Goal: Task Accomplishment & Management: Complete application form

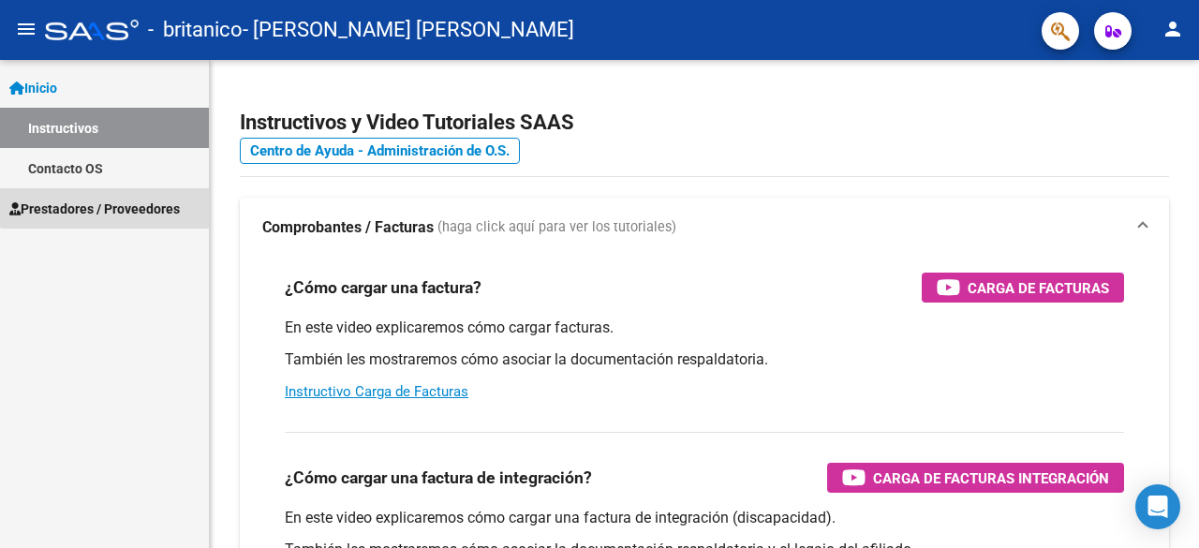
click at [108, 206] on span "Prestadores / Proveedores" at bounding box center [94, 209] width 170 height 21
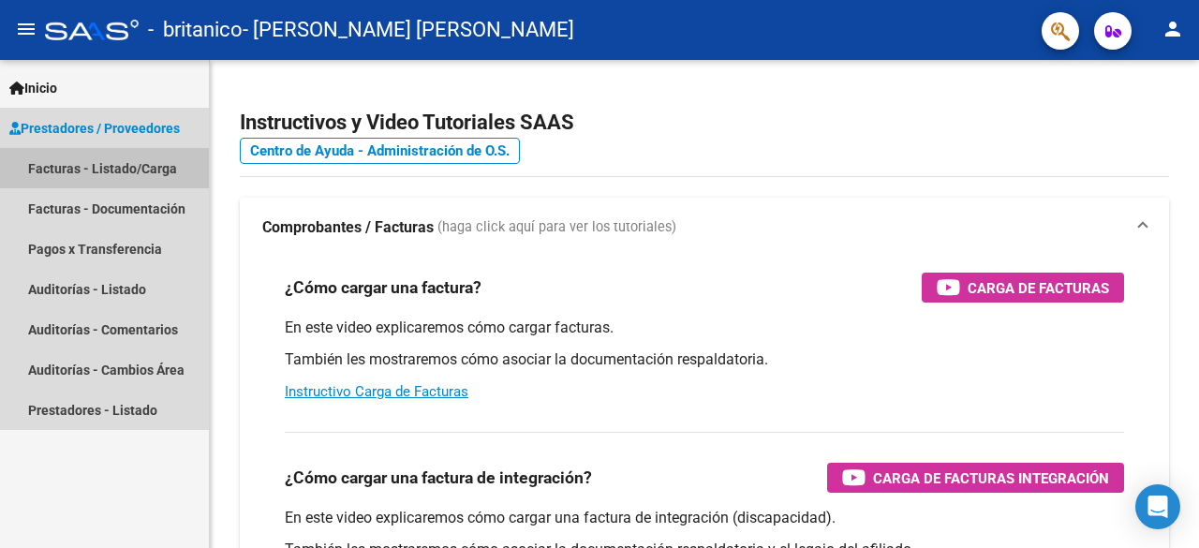
click at [133, 168] on link "Facturas - Listado/Carga" at bounding box center [104, 168] width 209 height 40
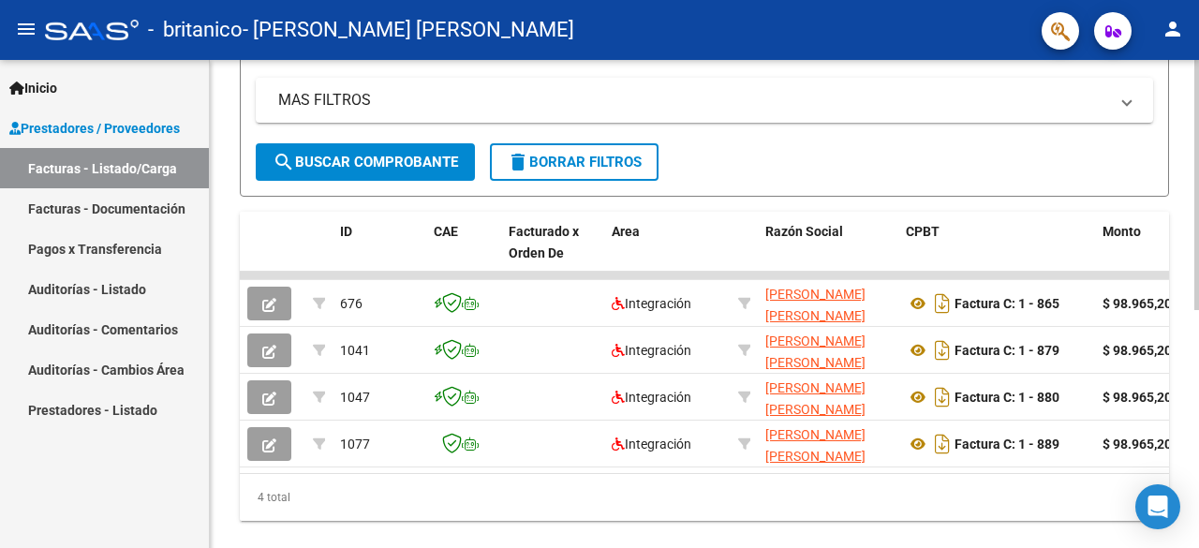
scroll to position [423, 0]
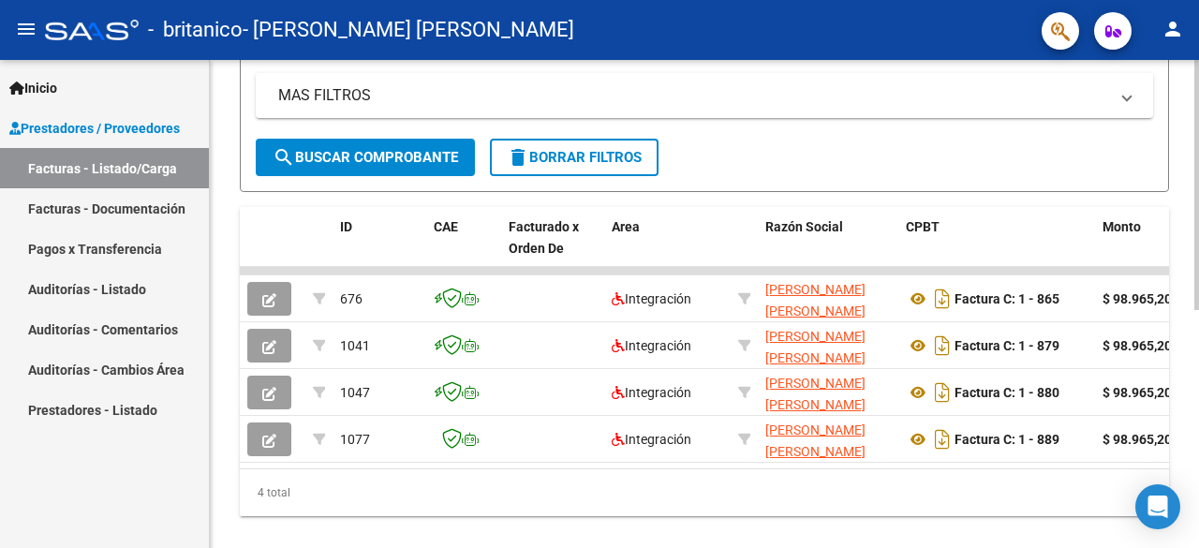
click at [1181, 347] on div "Video tutorial PRESTADORES -> Listado de CPBTs Emitidos por Prestadores / Prove…" at bounding box center [707, 106] width 994 height 939
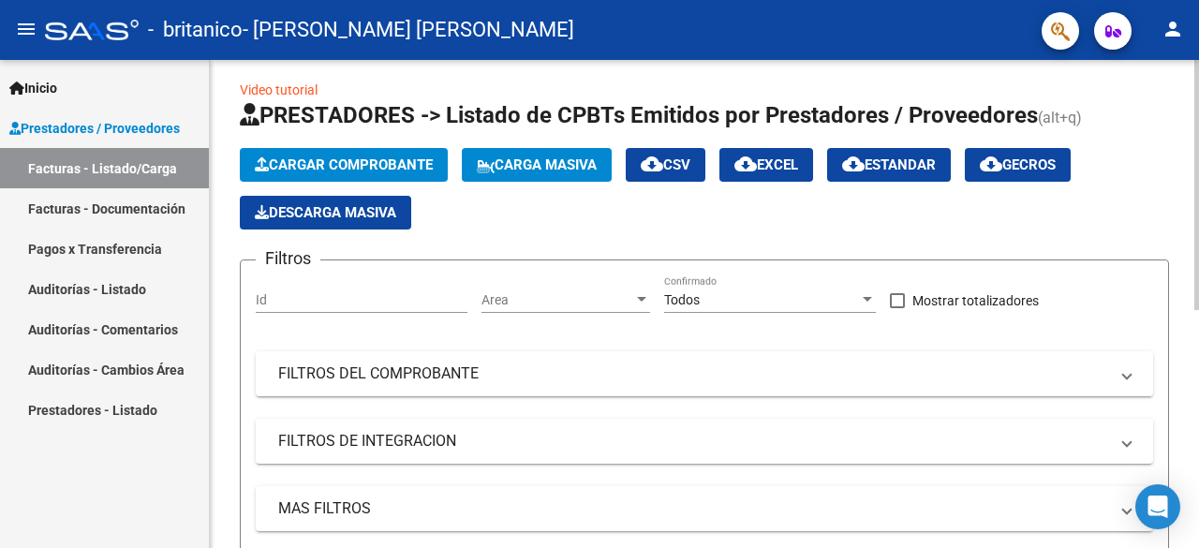
scroll to position [0, 0]
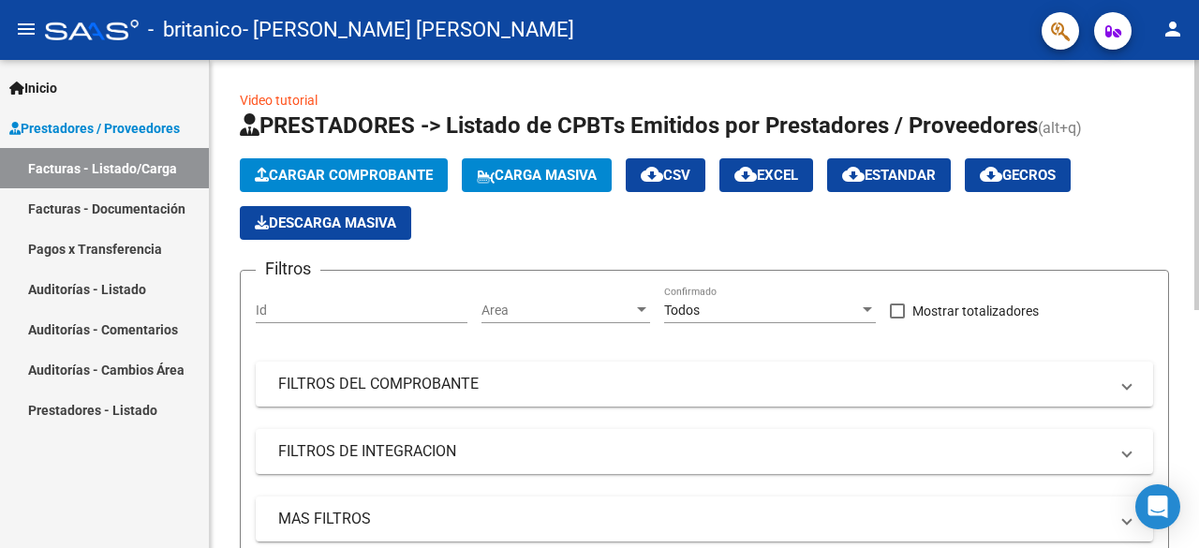
click at [1198, 23] on div "menu - britanico - [PERSON_NAME] [PERSON_NAME] person Inicio Instructivos Conta…" at bounding box center [599, 274] width 1199 height 548
click at [324, 162] on button "Cargar Comprobante" at bounding box center [344, 175] width 208 height 34
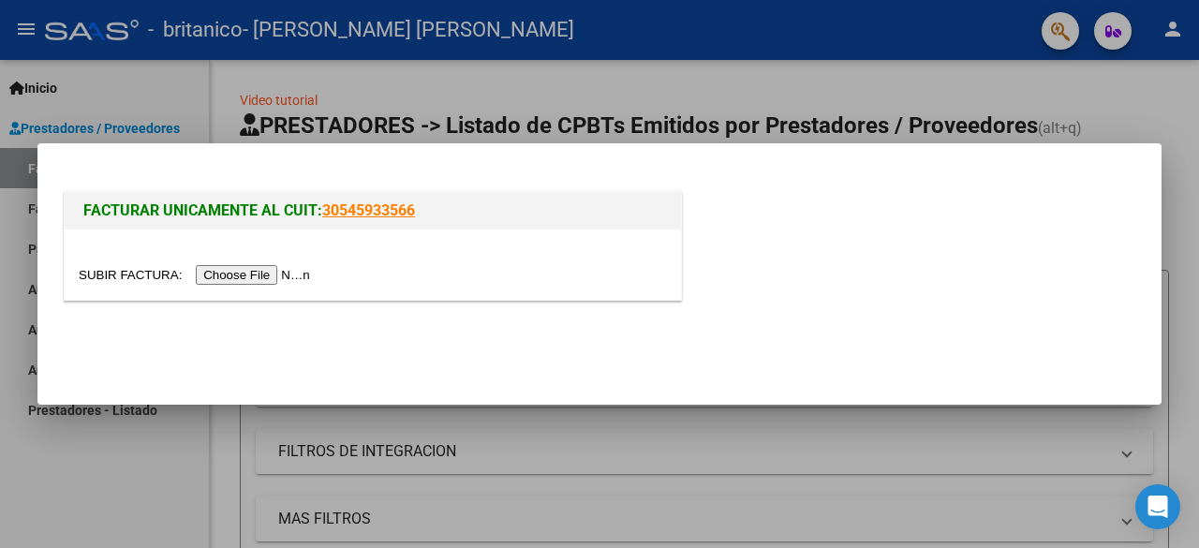
click at [255, 274] on input "file" at bounding box center [197, 275] width 237 height 20
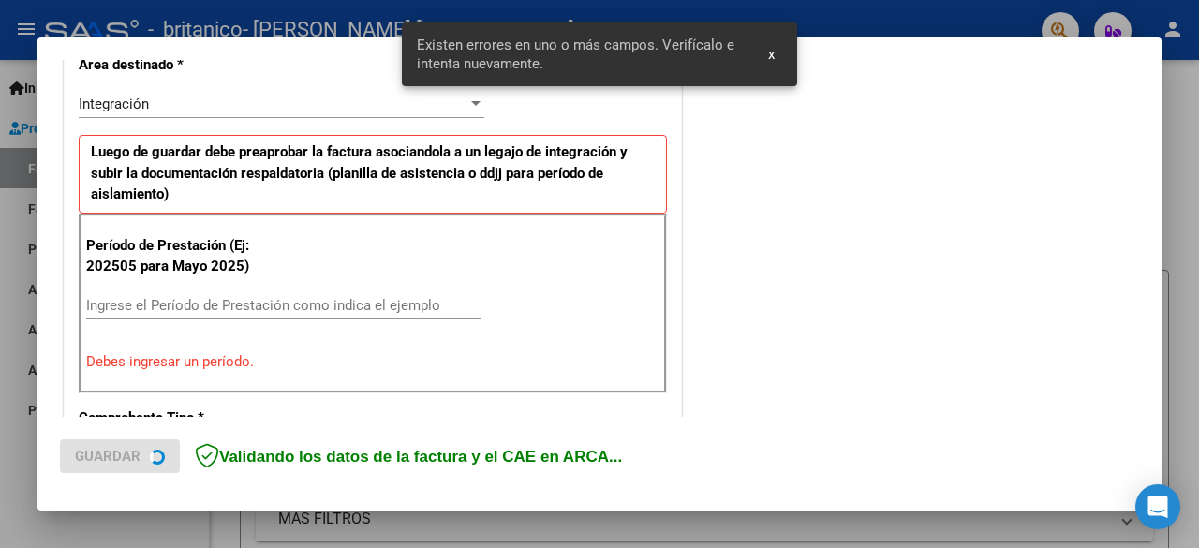
scroll to position [457, 0]
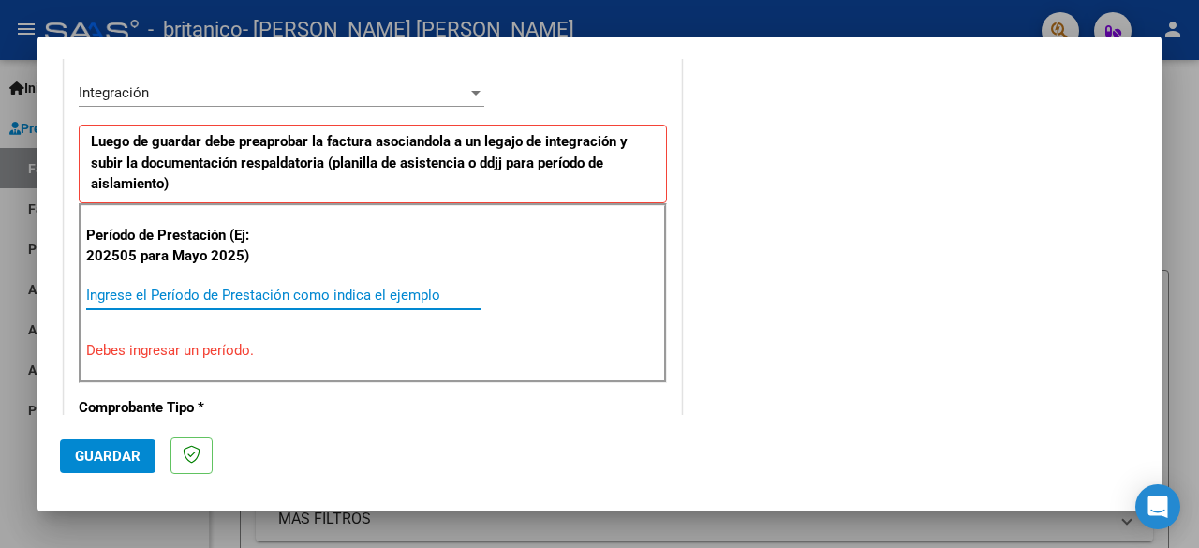
click at [140, 292] on input "Ingrese el Período de Prestación como indica el ejemplo" at bounding box center [283, 295] width 395 height 17
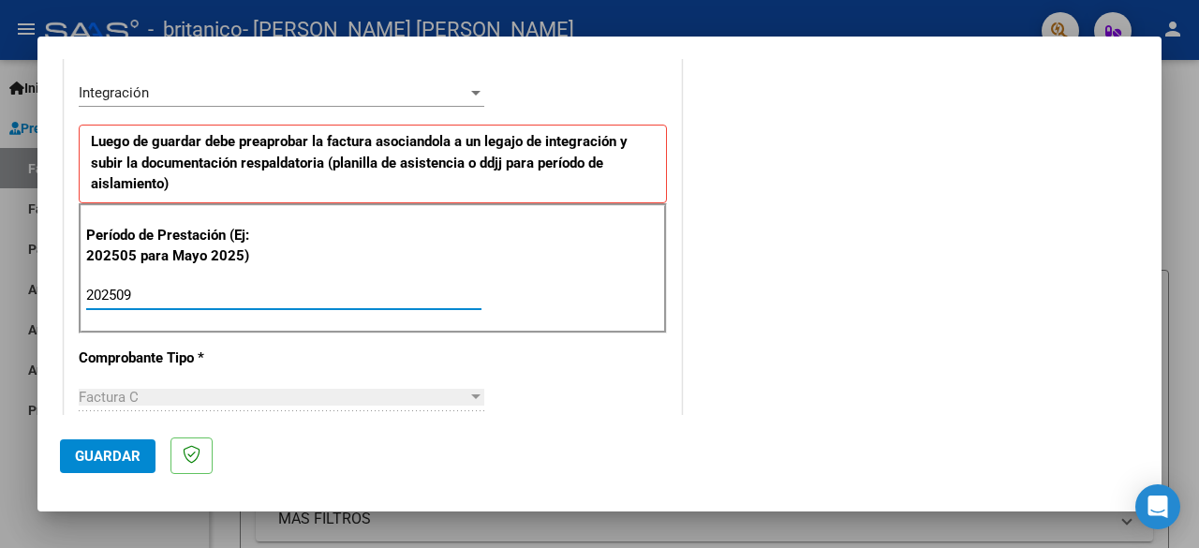
type input "202509"
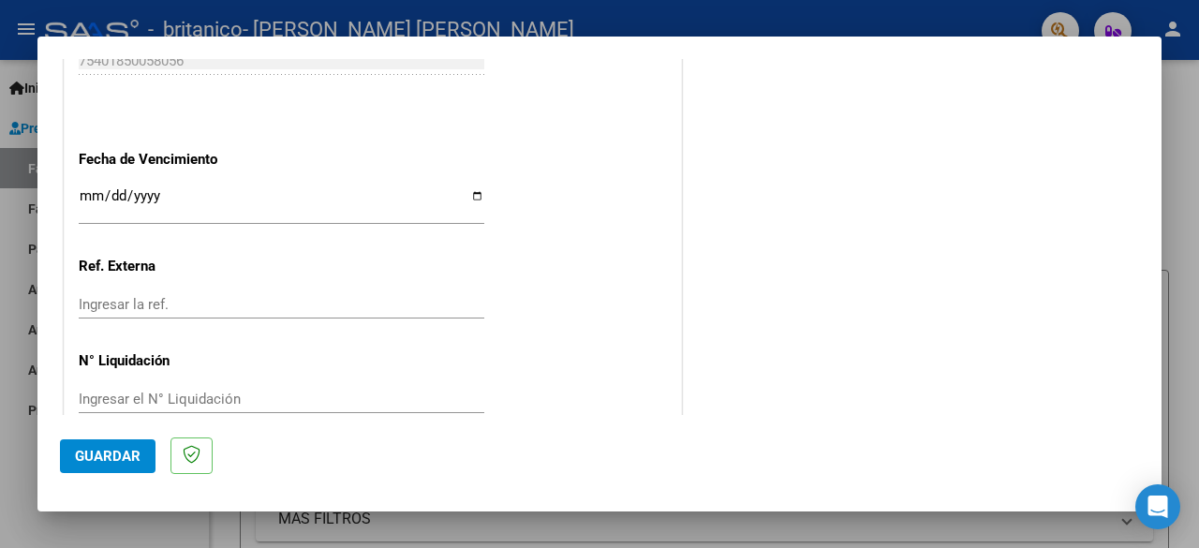
scroll to position [1330, 0]
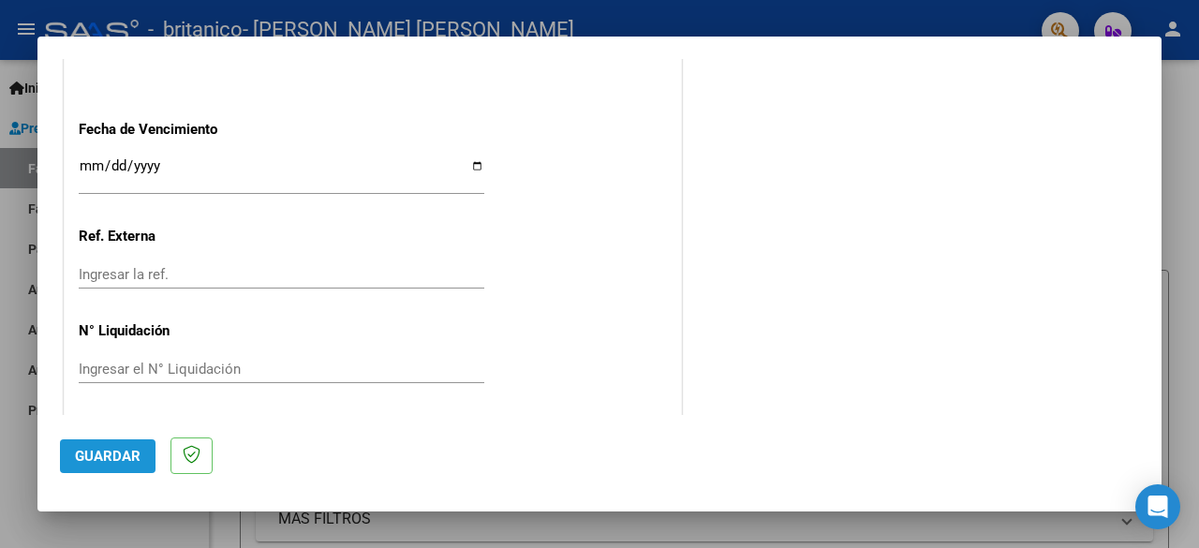
click at [109, 466] on button "Guardar" at bounding box center [108, 456] width 96 height 34
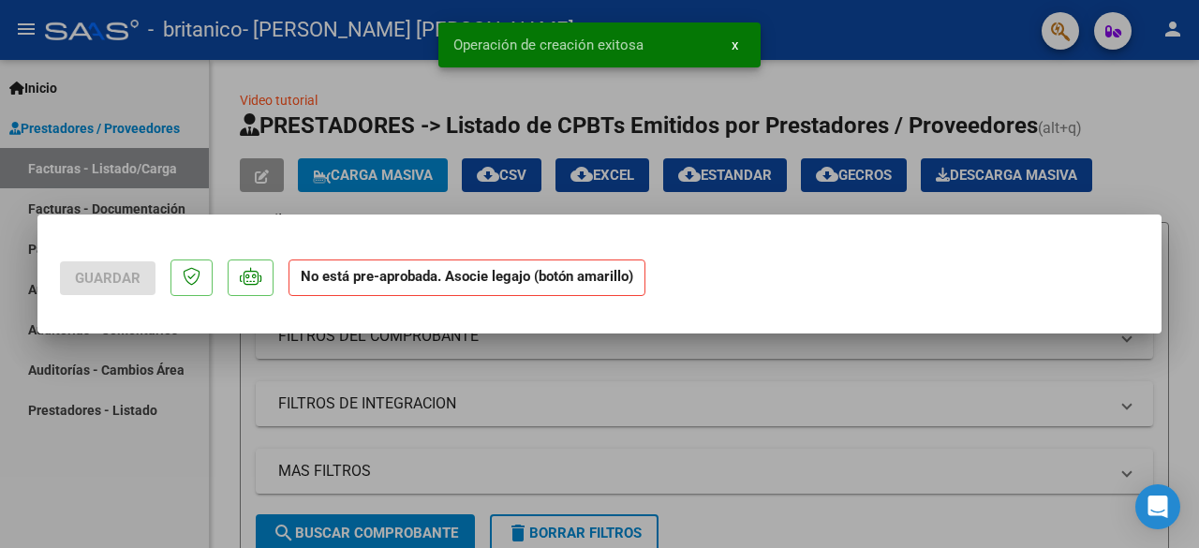
scroll to position [0, 0]
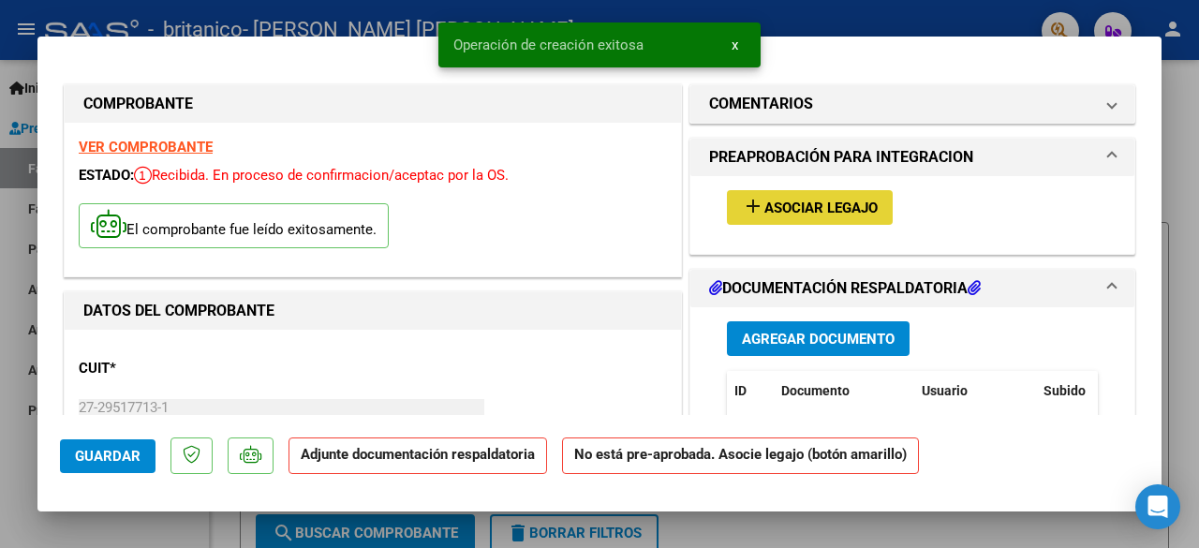
click at [798, 211] on span "Asociar Legajo" at bounding box center [820, 208] width 113 height 17
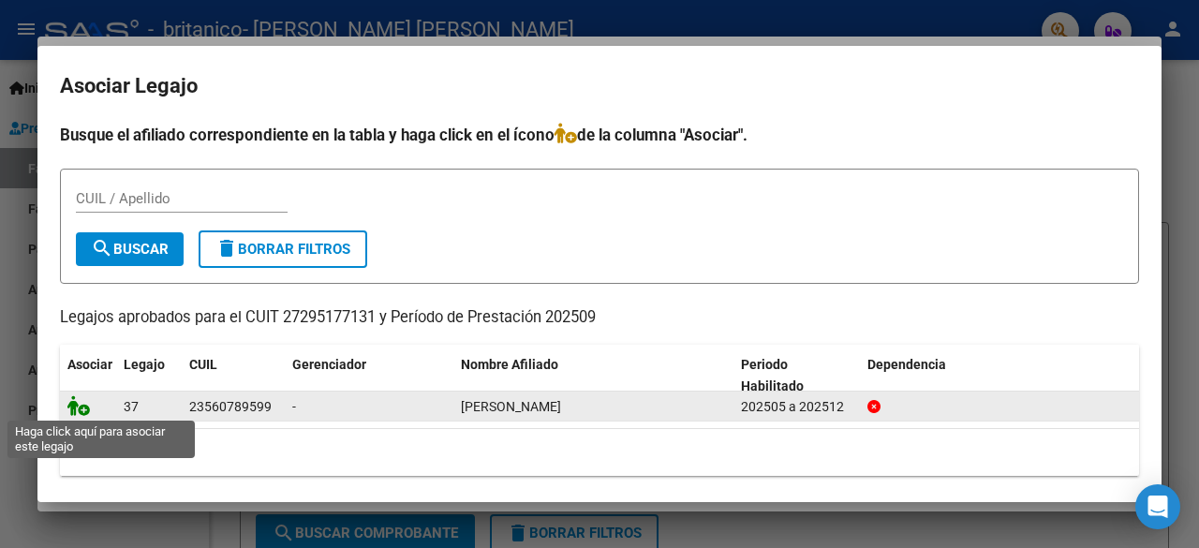
click at [81, 408] on icon at bounding box center [78, 405] width 22 height 21
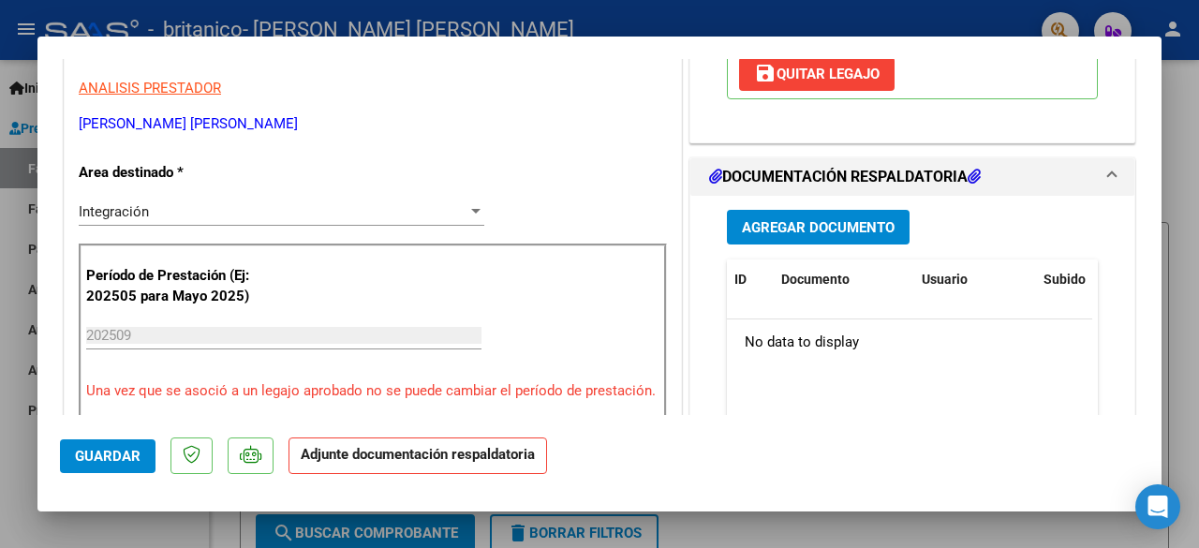
scroll to position [378, 0]
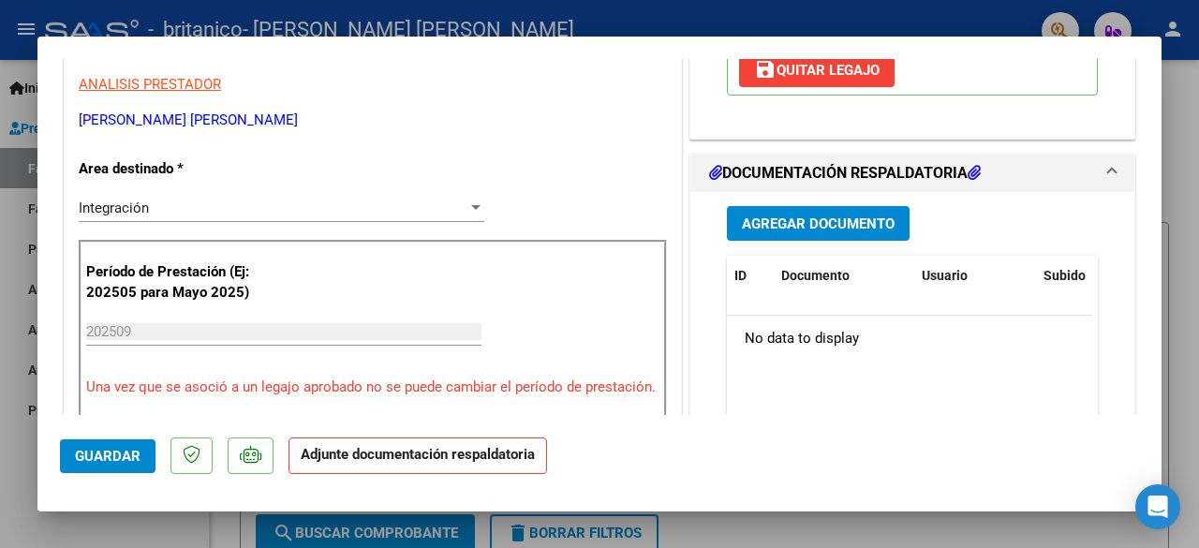
click at [829, 229] on span "Agregar Documento" at bounding box center [818, 223] width 153 height 17
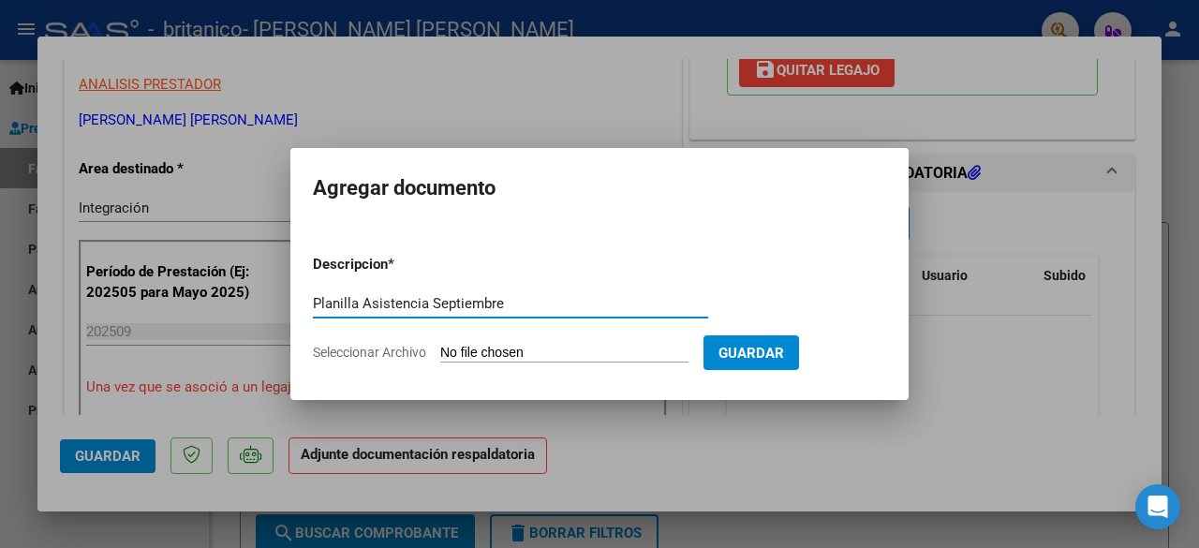
type input "Planilla Asistencia Septiembre"
click at [739, 356] on span "Guardar" at bounding box center [751, 353] width 66 height 17
click at [368, 351] on span "Seleccionar Archivo" at bounding box center [369, 352] width 113 height 15
click at [440, 351] on input "Seleccionar Archivo" at bounding box center [564, 354] width 248 height 18
type input "C:\fakepath\Planilla Asistencia [PERSON_NAME] Septiembre.pdf"
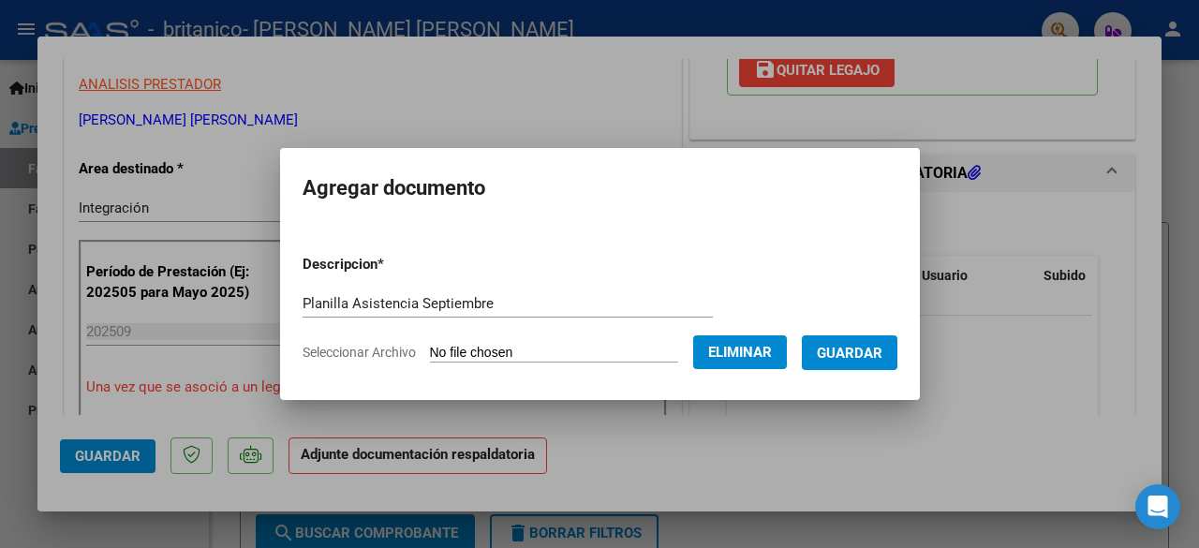
click at [865, 345] on span "Guardar" at bounding box center [850, 353] width 66 height 17
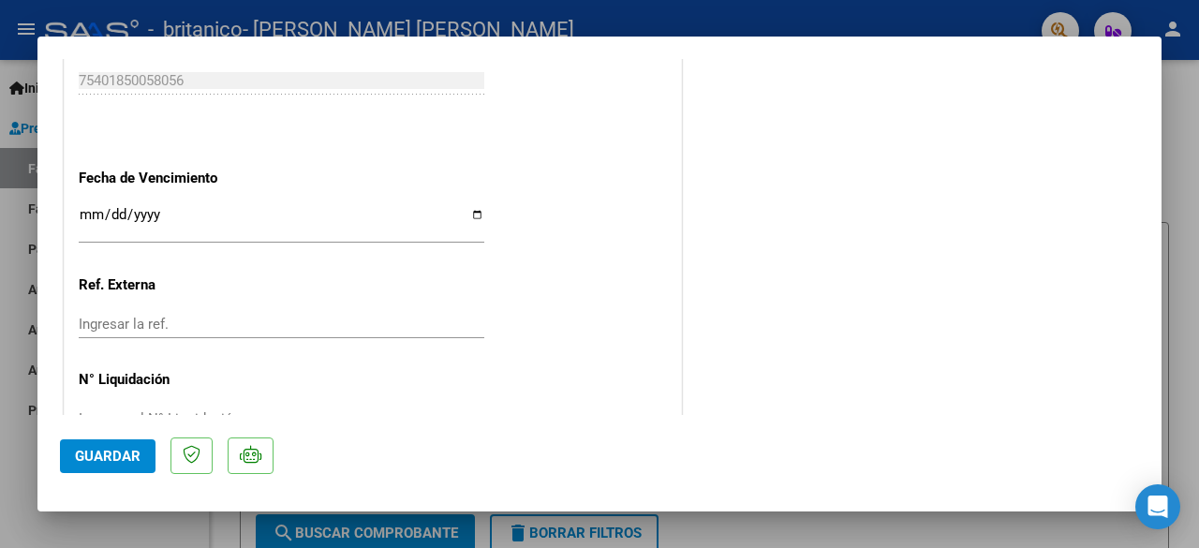
scroll to position [1338, 0]
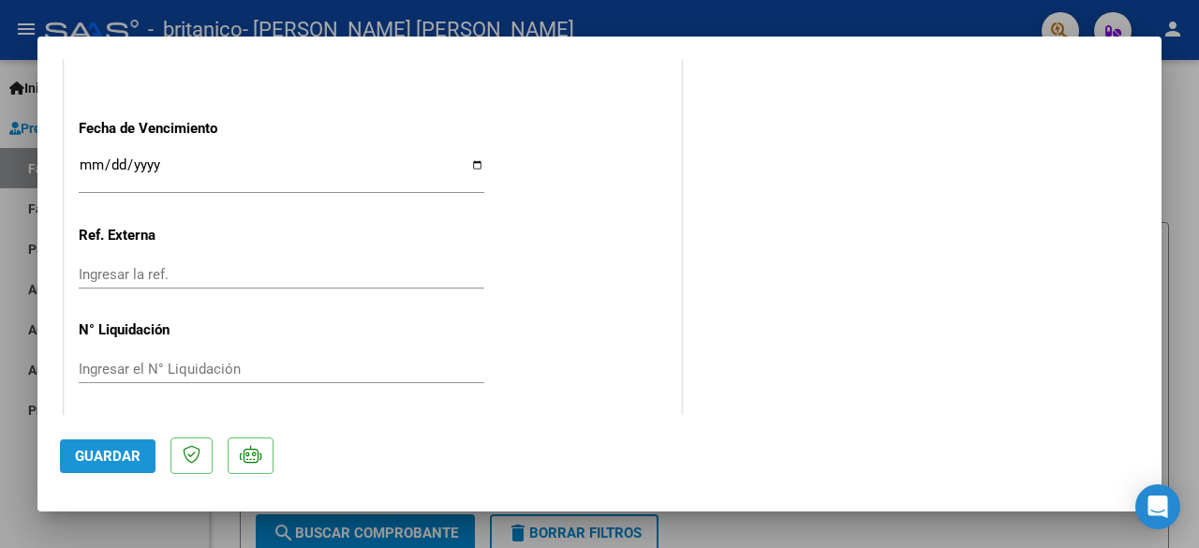
click at [96, 458] on span "Guardar" at bounding box center [108, 456] width 66 height 17
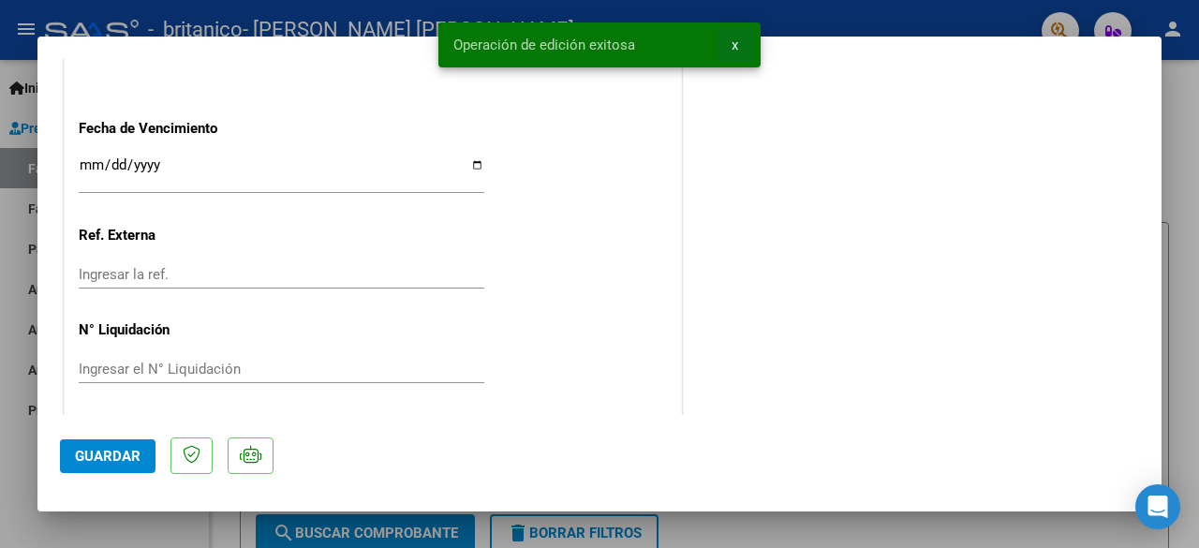
click at [732, 49] on span "x" at bounding box center [735, 45] width 7 height 17
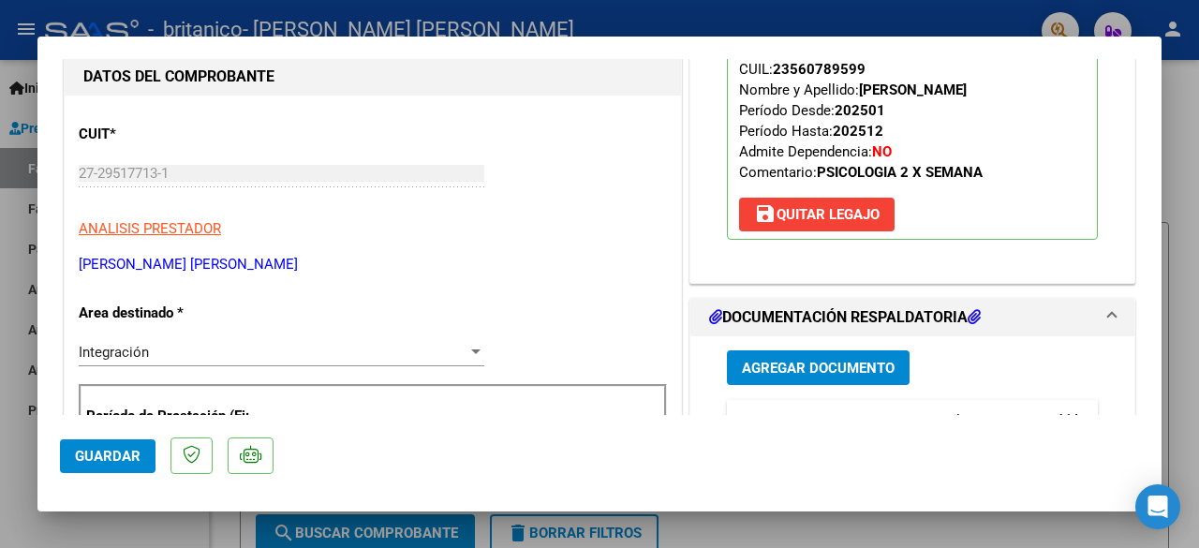
scroll to position [0, 0]
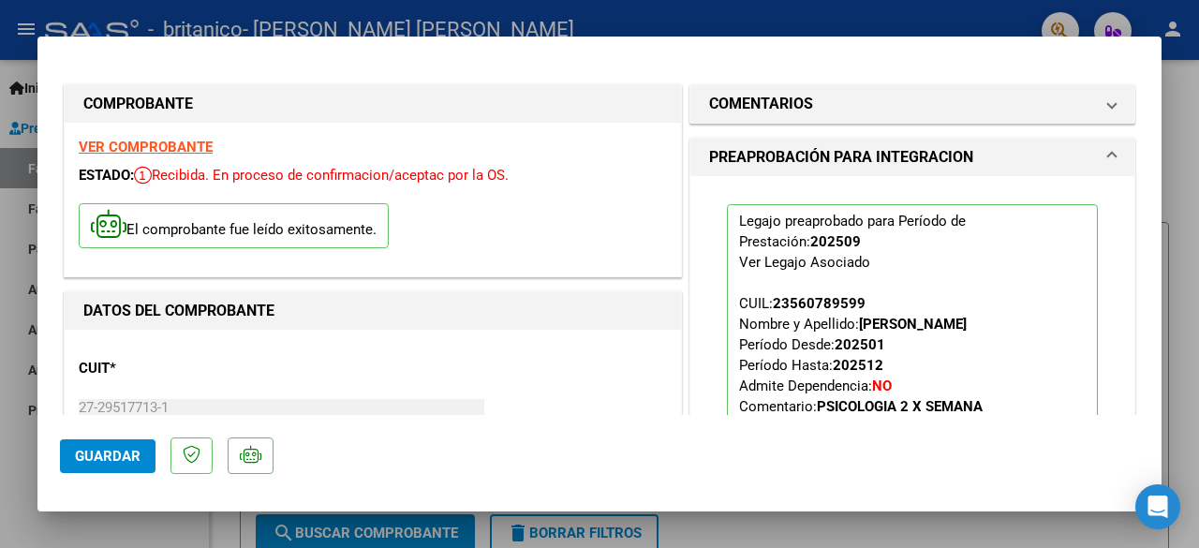
click at [1175, 192] on div at bounding box center [599, 274] width 1199 height 548
type input "$ 0,00"
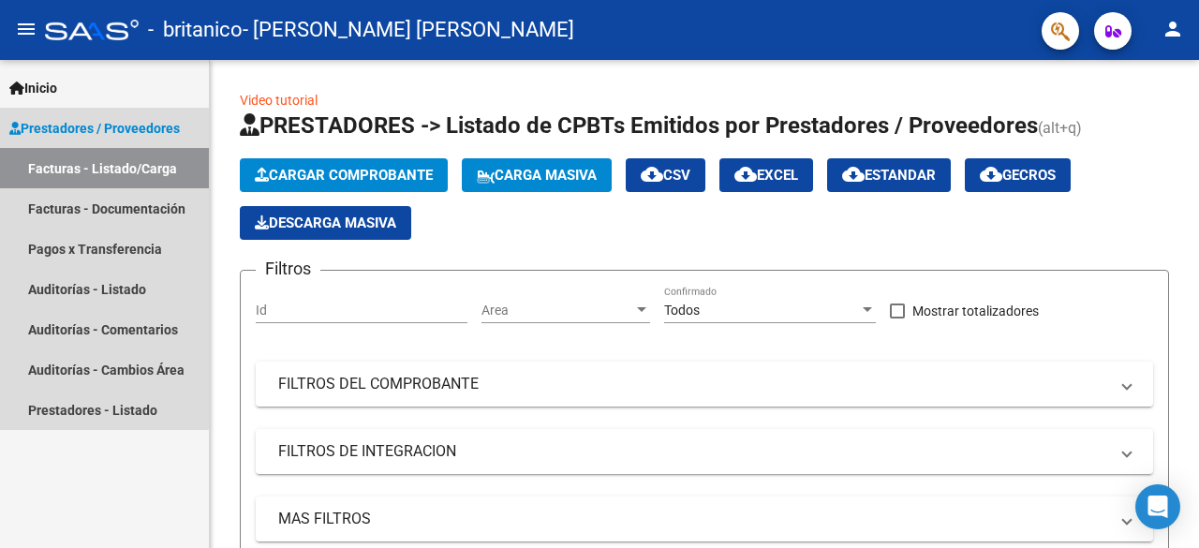
click at [103, 158] on link "Facturas - Listado/Carga" at bounding box center [104, 168] width 209 height 40
click at [129, 164] on link "Facturas - Listado/Carga" at bounding box center [104, 168] width 209 height 40
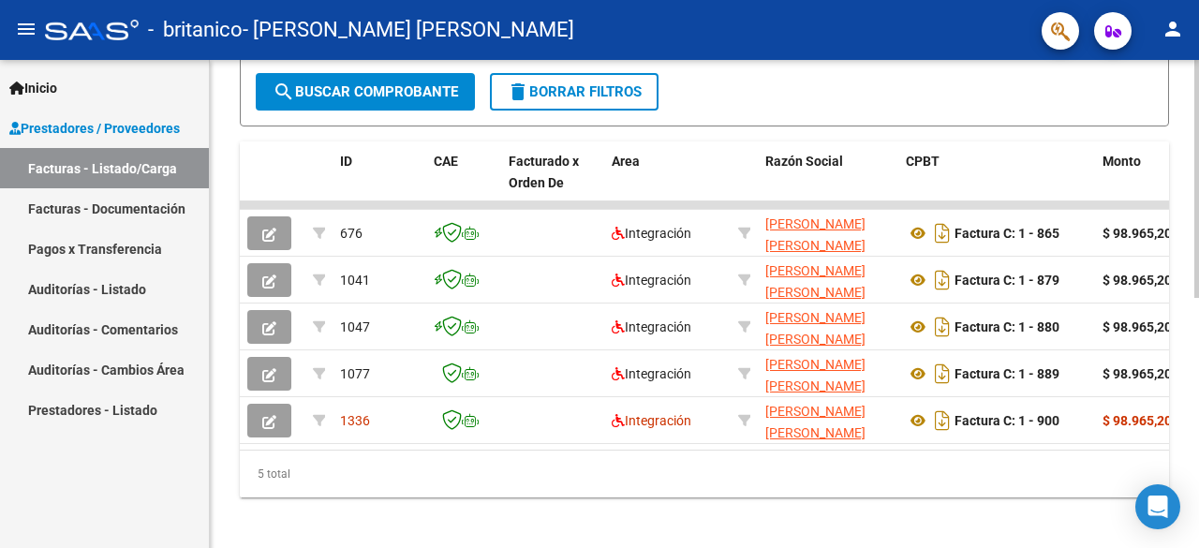
scroll to position [491, 0]
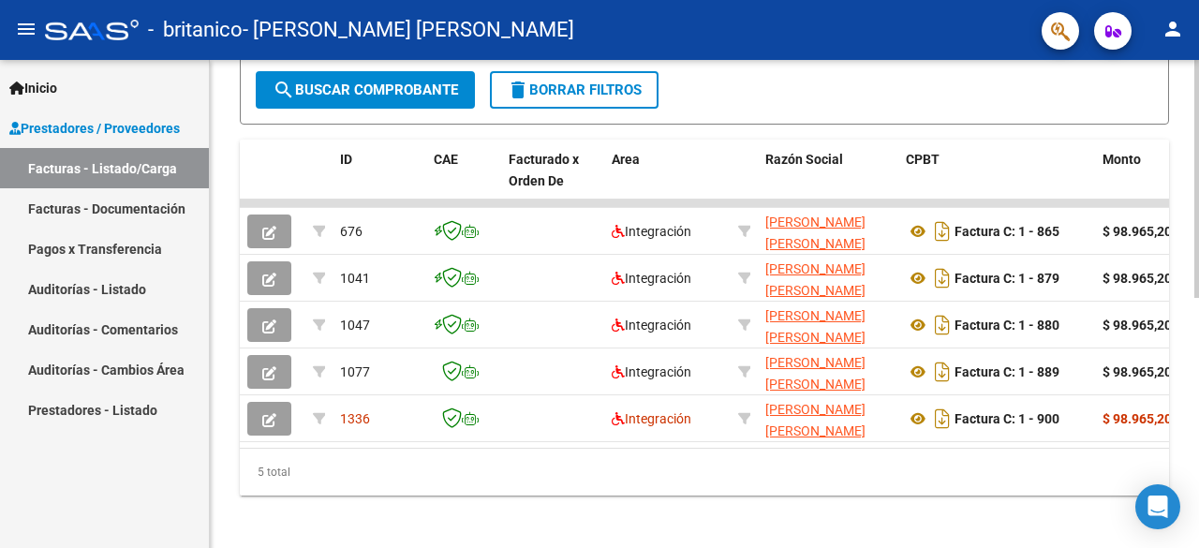
click at [1198, 341] on div at bounding box center [1196, 425] width 5 height 238
drag, startPoint x: 420, startPoint y: 445, endPoint x: 436, endPoint y: 451, distance: 18.1
click at [436, 448] on datatable-body "676 Integración [PERSON_NAME] [PERSON_NAME] 27295177131 Factura C: 1 - 865 $ 98…" at bounding box center [704, 324] width 929 height 248
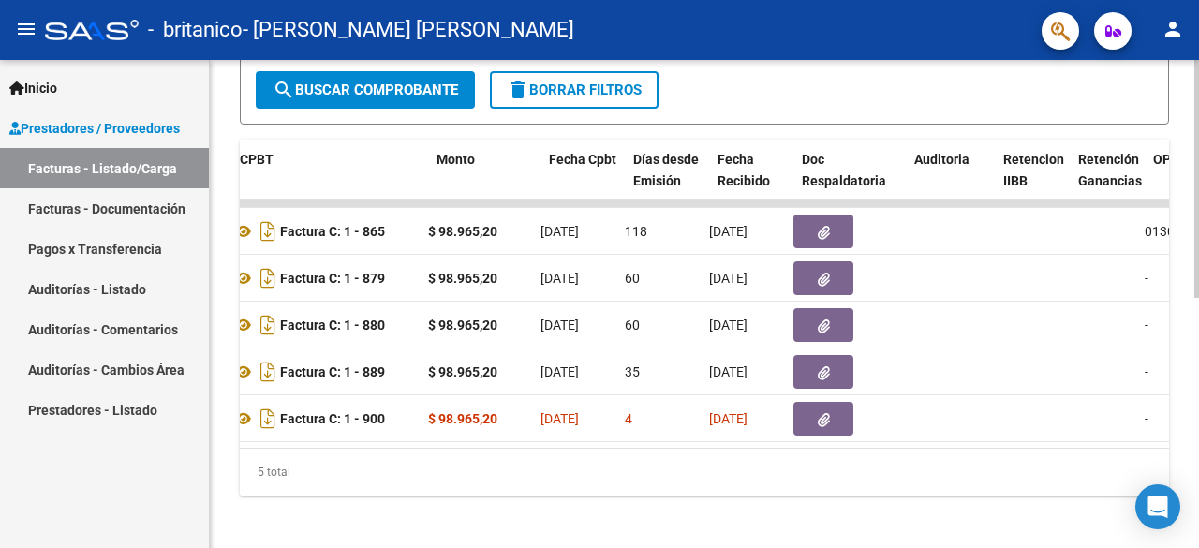
scroll to position [0, 680]
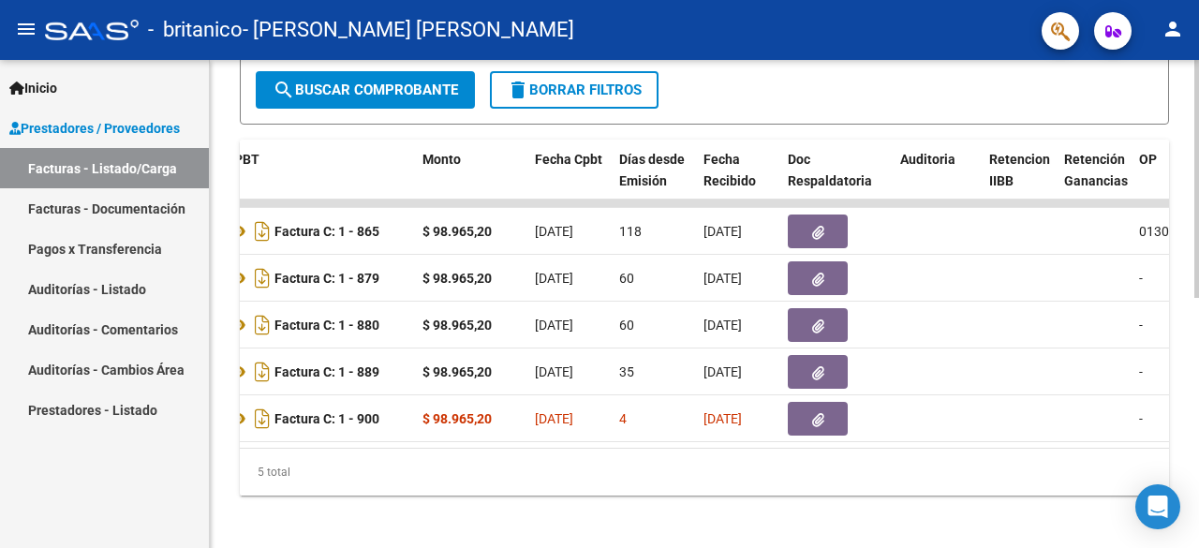
click at [554, 445] on datatable-body "676 Integración [PERSON_NAME] [PERSON_NAME] 27295177131 Factura C: 1 - 865 $ 98…" at bounding box center [704, 324] width 929 height 248
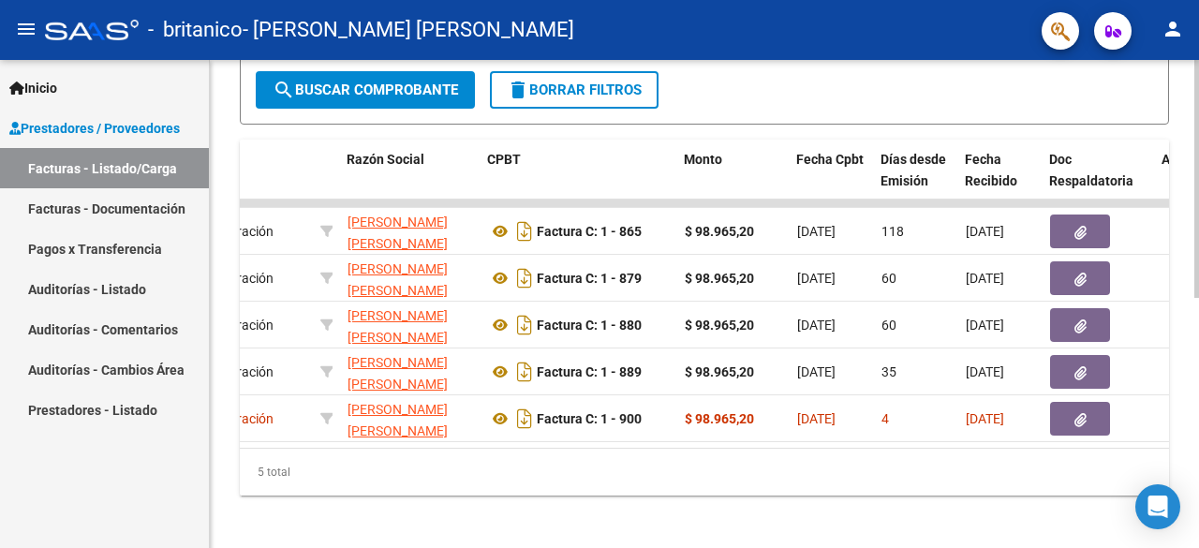
scroll to position [0, 0]
